Goal: Information Seeking & Learning: Learn about a topic

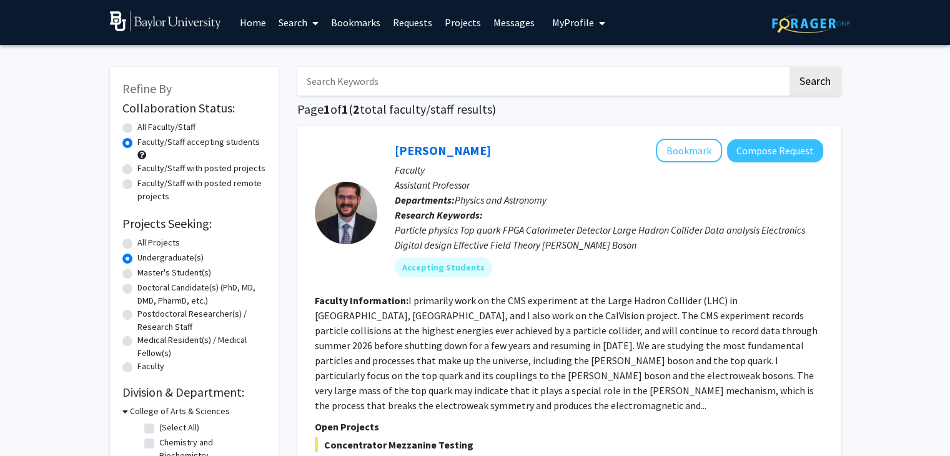
click at [257, 23] on link "Home" at bounding box center [253, 23] width 39 height 44
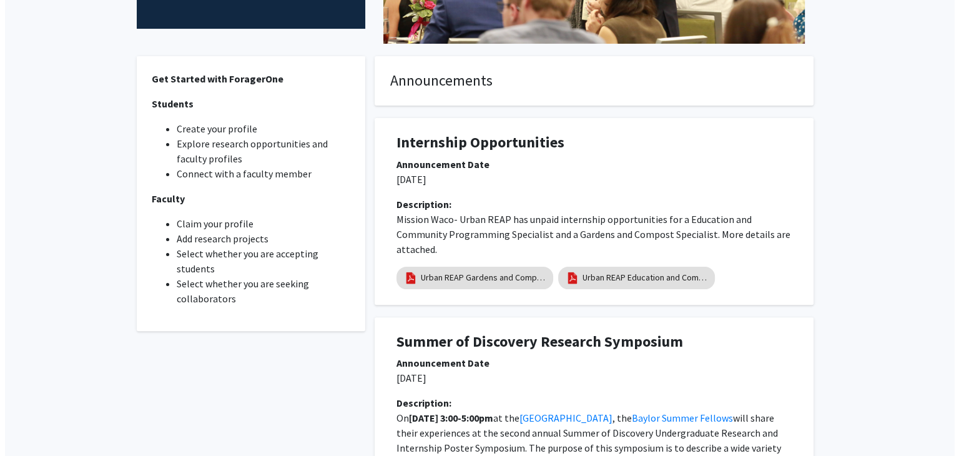
scroll to position [279, 0]
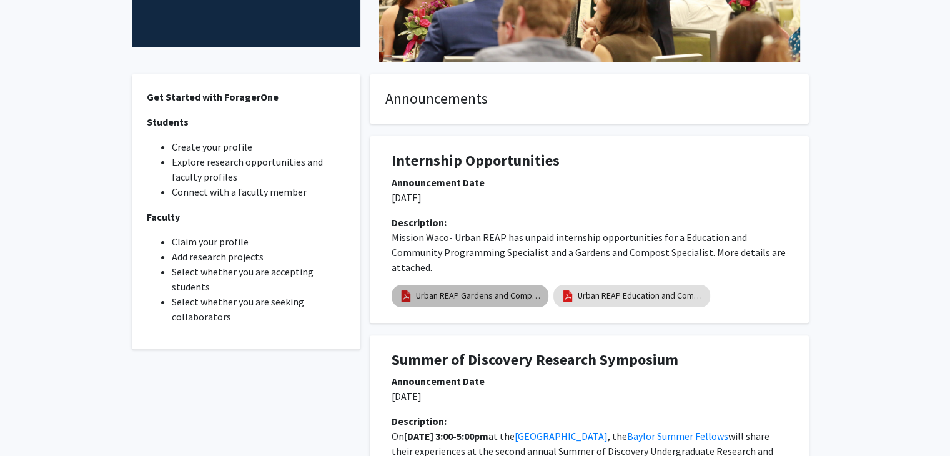
click at [494, 294] on link "Urban REAP Gardens and Compost Program Specialist" at bounding box center [478, 295] width 125 height 13
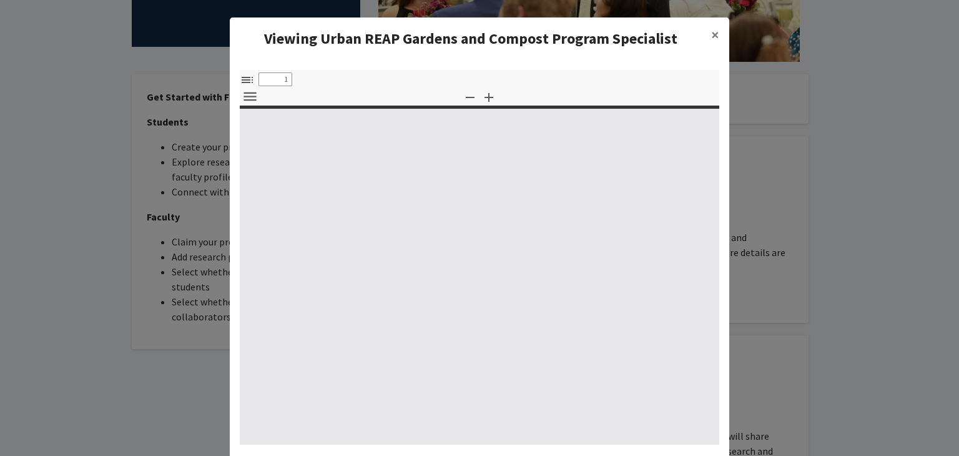
select select "custom"
type input "0"
select select "custom"
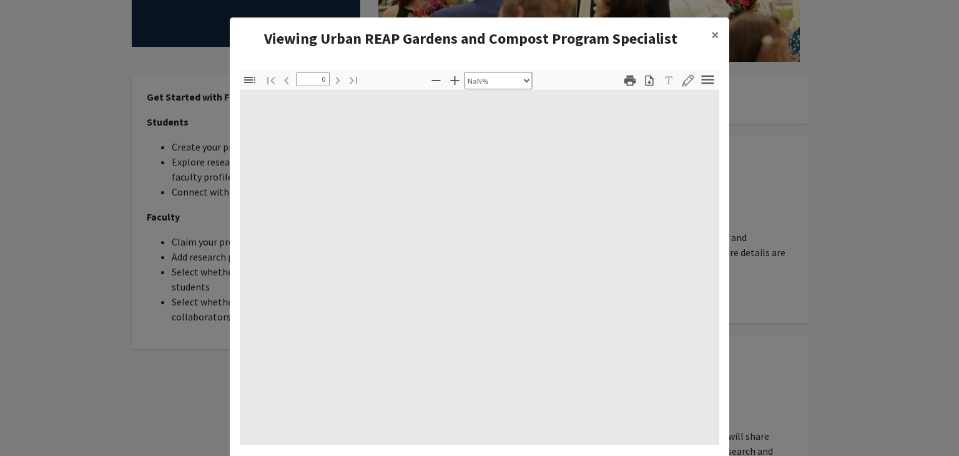
type input "1"
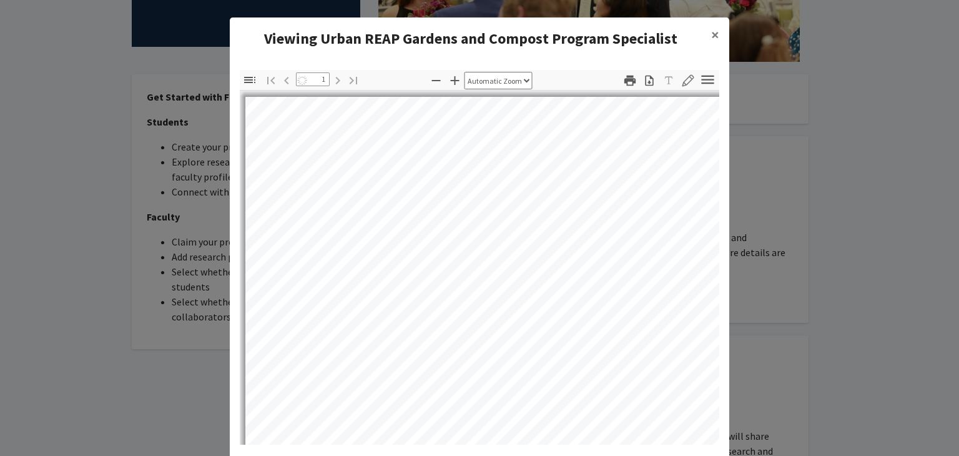
select select "auto"
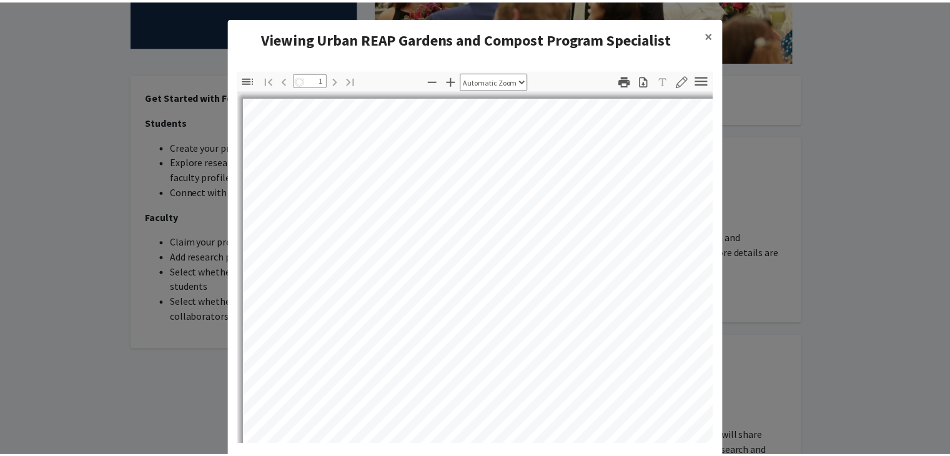
scroll to position [0, 0]
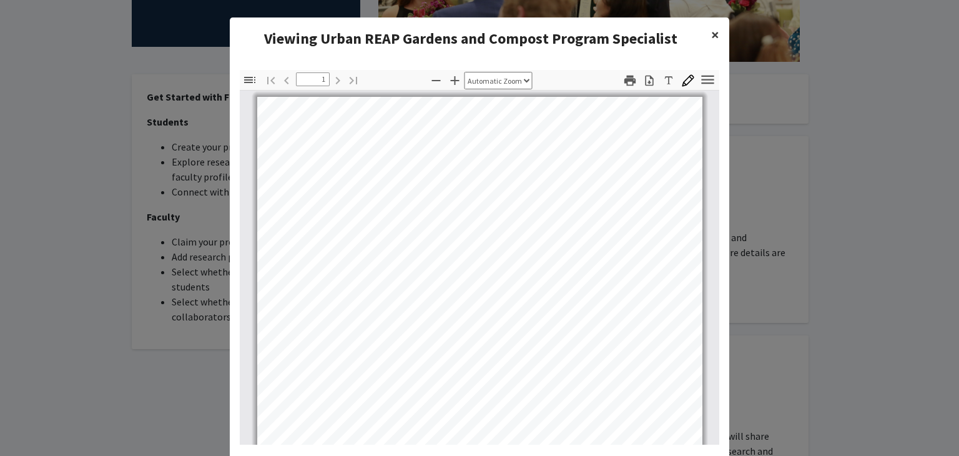
click at [711, 36] on span "×" at bounding box center [715, 34] width 8 height 19
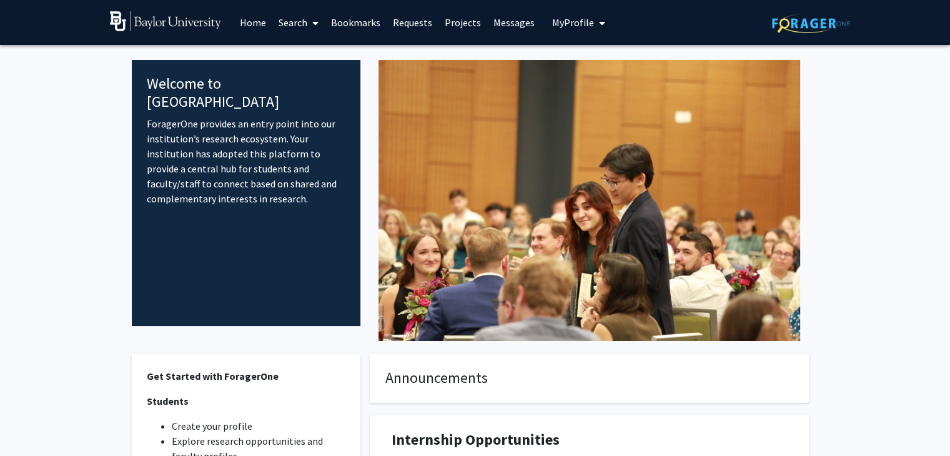
click at [314, 26] on icon at bounding box center [315, 23] width 6 height 10
click at [314, 76] on span "Students" at bounding box center [310, 82] width 76 height 25
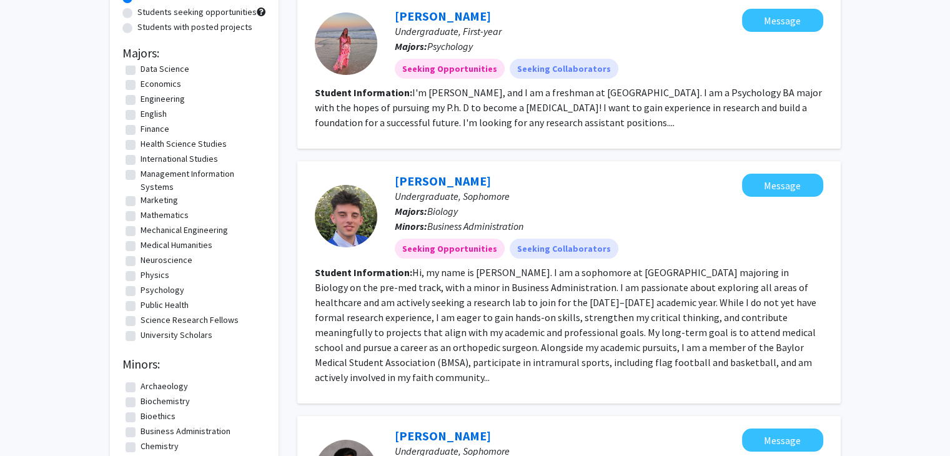
scroll to position [155, 0]
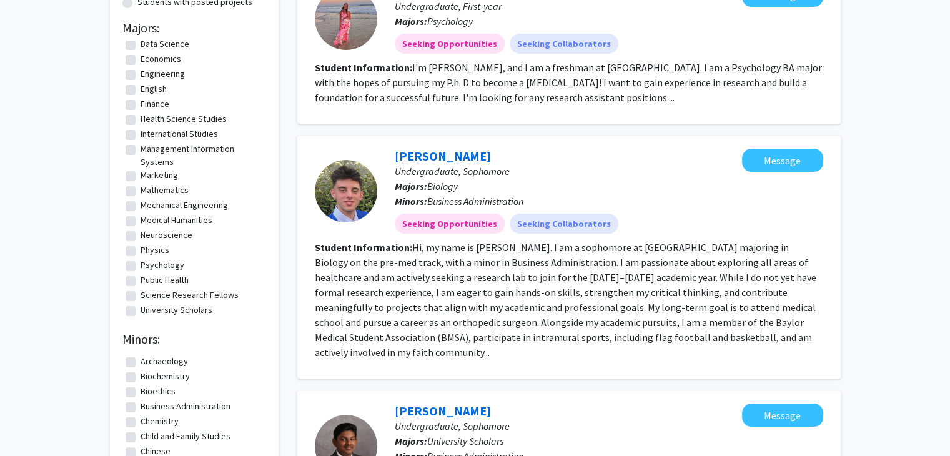
click at [156, 265] on label "Psychology" at bounding box center [163, 265] width 44 height 13
click at [149, 265] on input "Psychology" at bounding box center [145, 263] width 8 height 8
checkbox input "true"
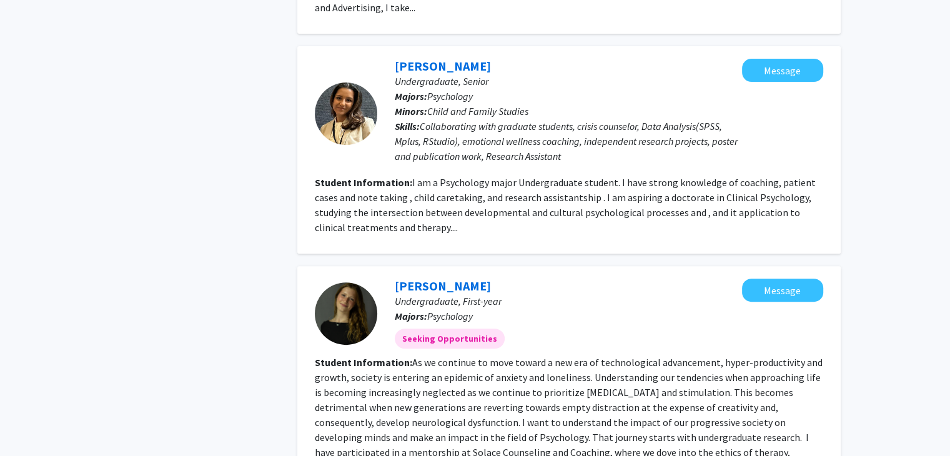
scroll to position [501, 0]
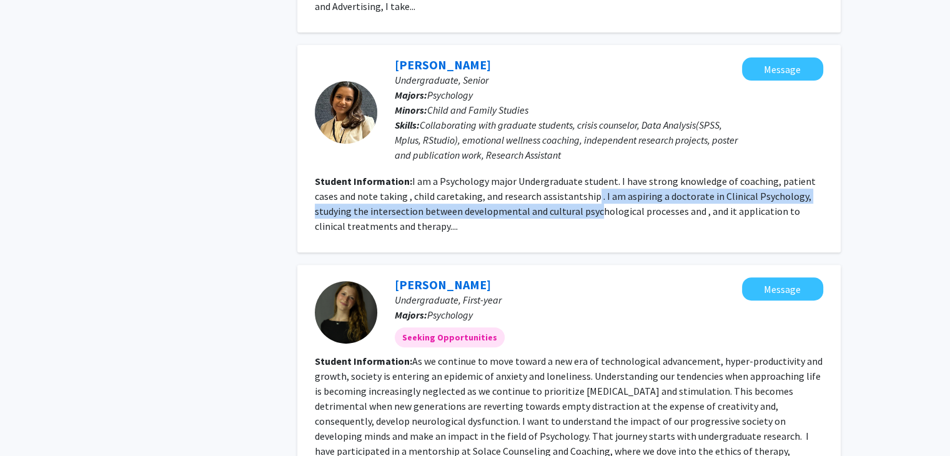
drag, startPoint x: 592, startPoint y: 183, endPoint x: 594, endPoint y: 196, distance: 13.3
click at [594, 196] on fg-read-more "I am a Psychology major Undergraduate student. I have strong knowledge of coach…" at bounding box center [565, 203] width 501 height 57
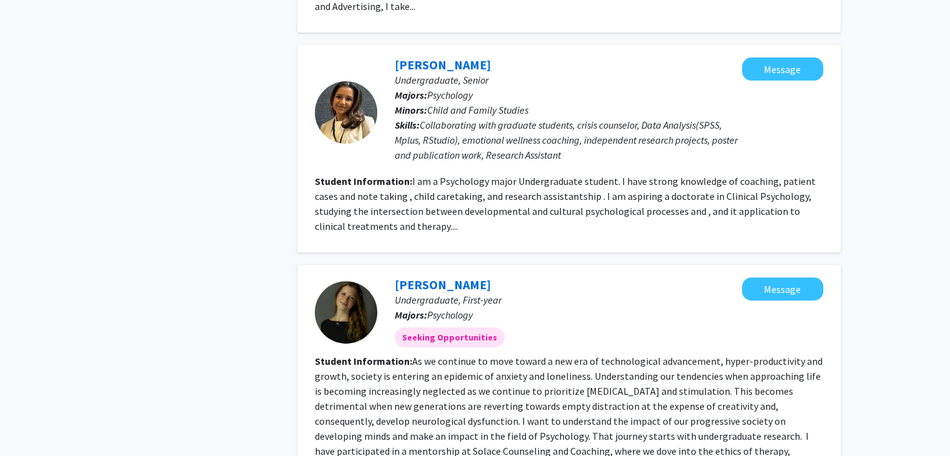
click at [612, 196] on fg-read-more "I am a Psychology major Undergraduate student. I have strong knowledge of coach…" at bounding box center [565, 203] width 501 height 57
click at [417, 213] on fg-read-more "I am a Psychology major Undergraduate student. I have strong knowledge of coach…" at bounding box center [565, 203] width 501 height 57
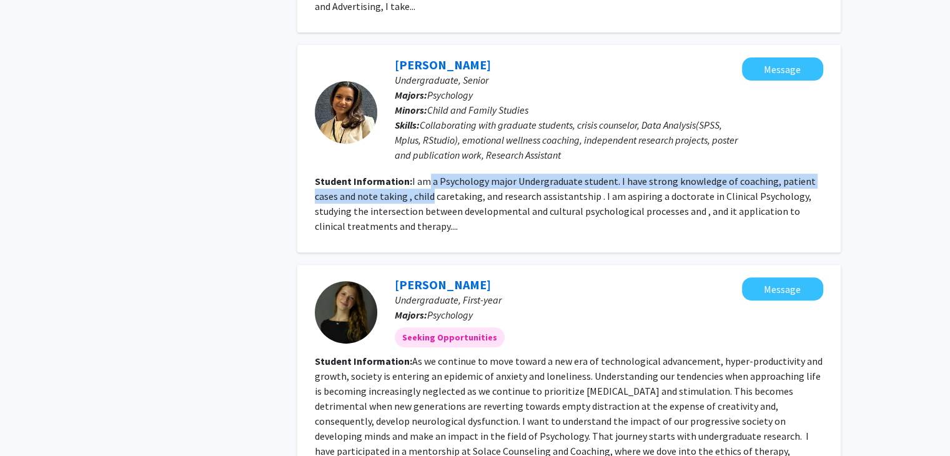
drag, startPoint x: 425, startPoint y: 165, endPoint x: 429, endPoint y: 175, distance: 10.3
click at [429, 175] on fg-read-more "I am a Psychology major Undergraduate student. I have strong knowledge of coach…" at bounding box center [565, 203] width 501 height 57
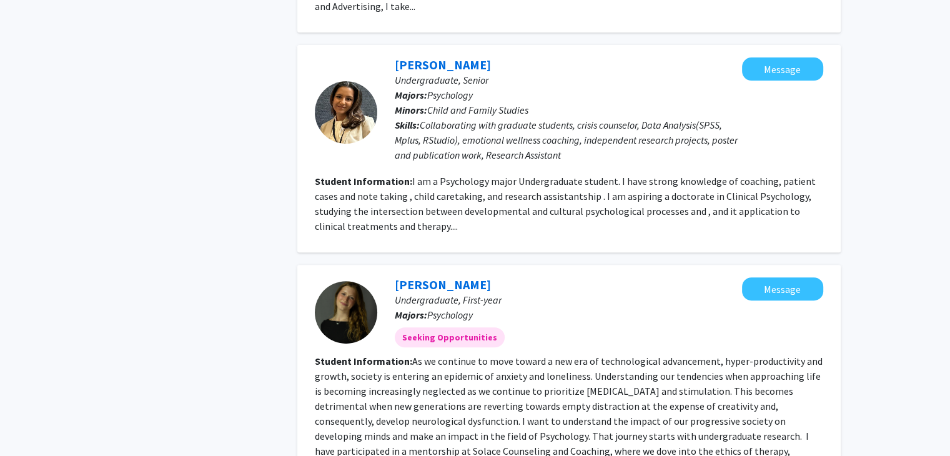
click at [457, 179] on fg-read-more "I am a Psychology major Undergraduate student. I have strong knowledge of coach…" at bounding box center [565, 203] width 501 height 57
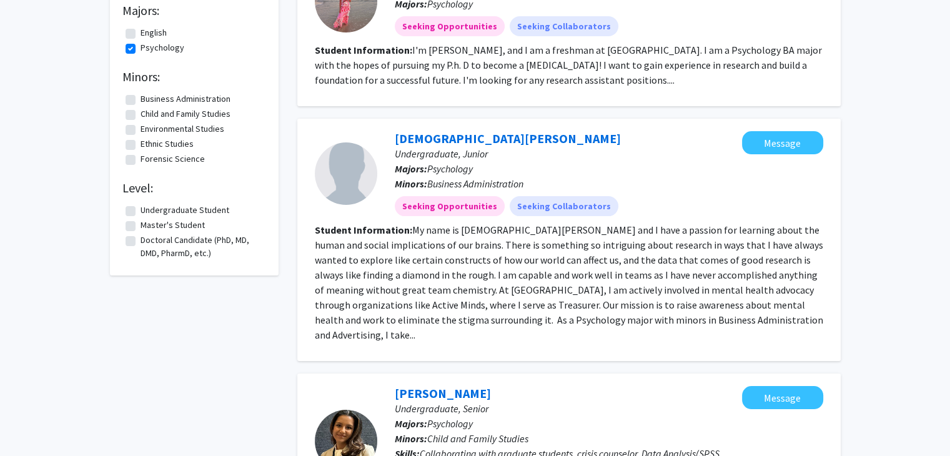
scroll to position [0, 0]
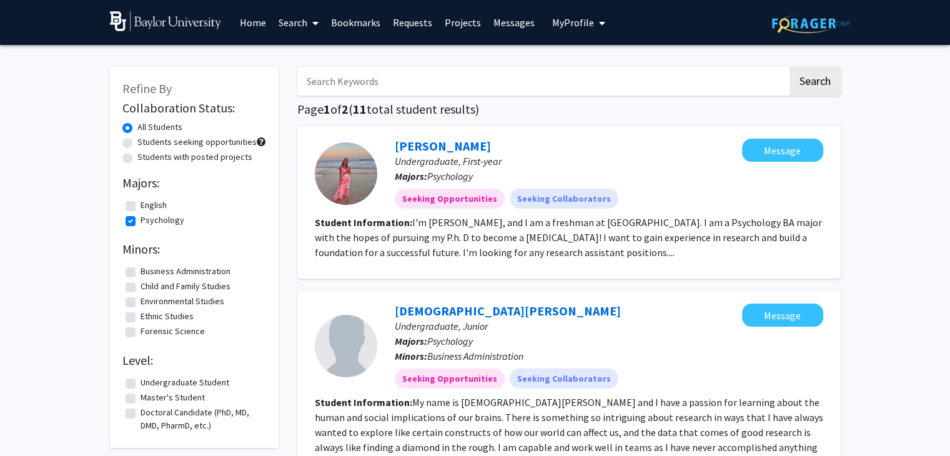
click at [571, 11] on button "My Profile" at bounding box center [578, 22] width 61 height 45
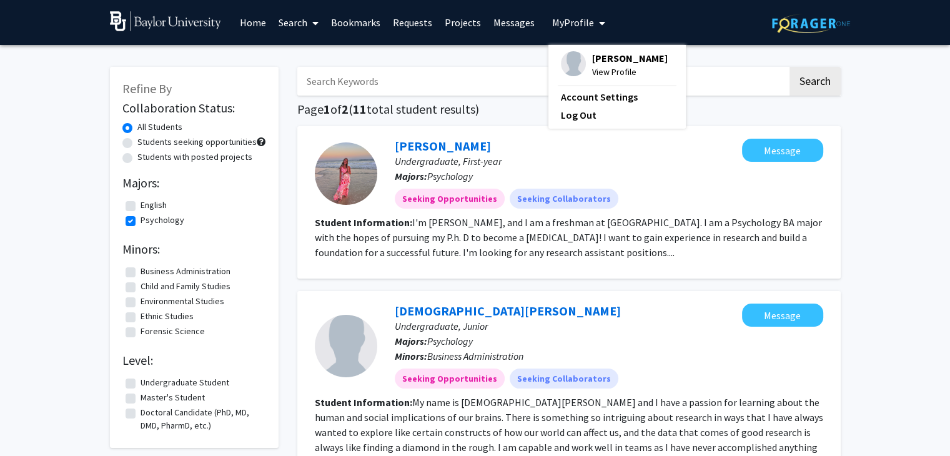
click at [576, 52] on fg-profile-picture at bounding box center [573, 64] width 25 height 27
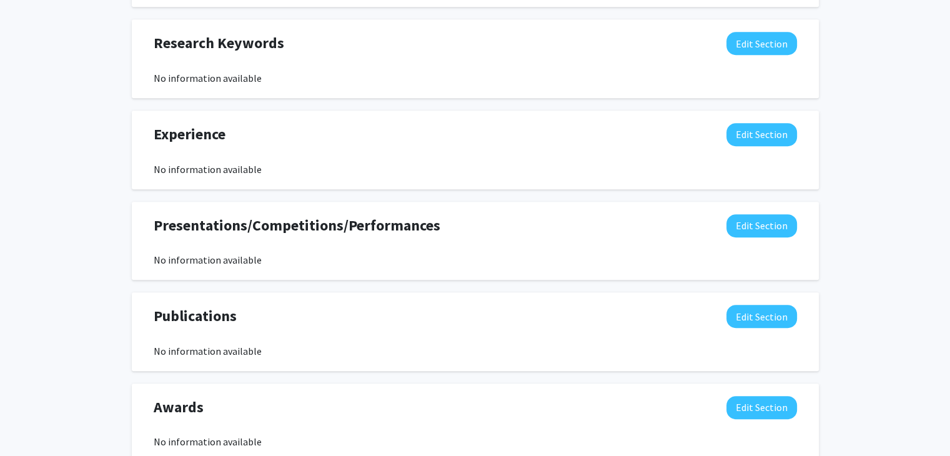
scroll to position [775, 0]
